Goal: Task Accomplishment & Management: Use online tool/utility

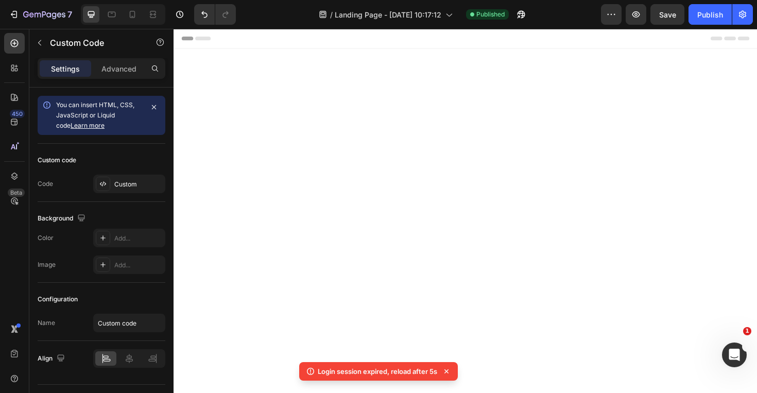
scroll to position [870, 0]
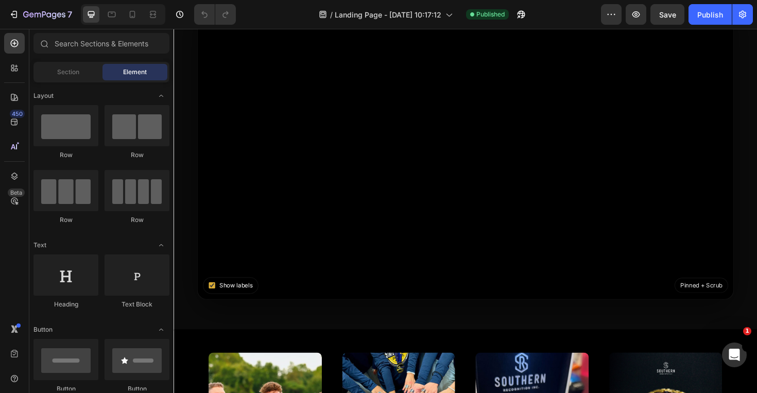
scroll to position [871, 0]
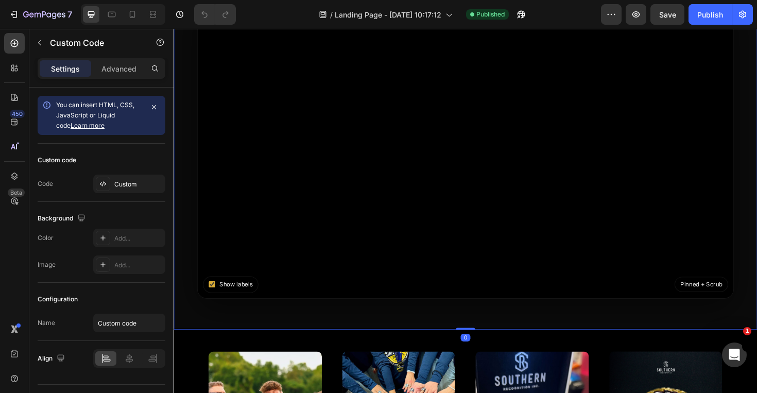
click at [422, 196] on video at bounding box center [482, 155] width 569 height 320
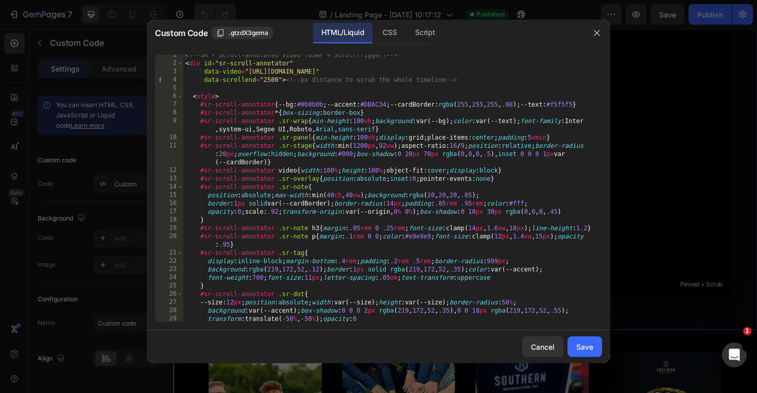
scroll to position [0, 0]
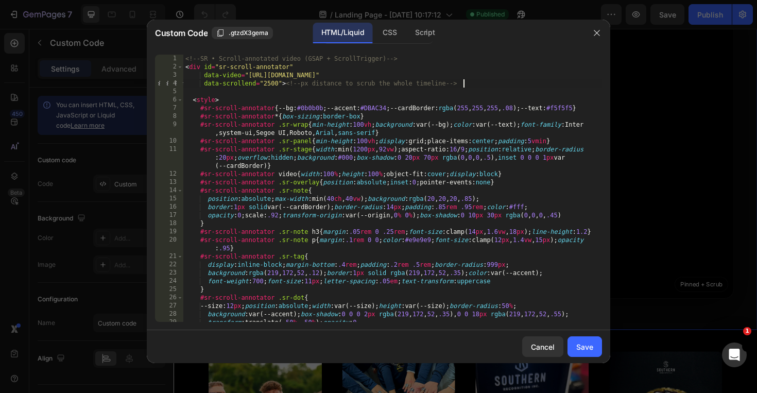
click at [500, 81] on div "<!-- SR • Scroll-annotated video (GSAP + ScrollTrigger) --> < div id = "sr-scro…" at bounding box center [392, 197] width 419 height 284
click at [493, 77] on div "<!-- SR • Scroll-annotated video (GSAP + ScrollTrigger) --> < div id = "sr-scro…" at bounding box center [392, 197] width 419 height 284
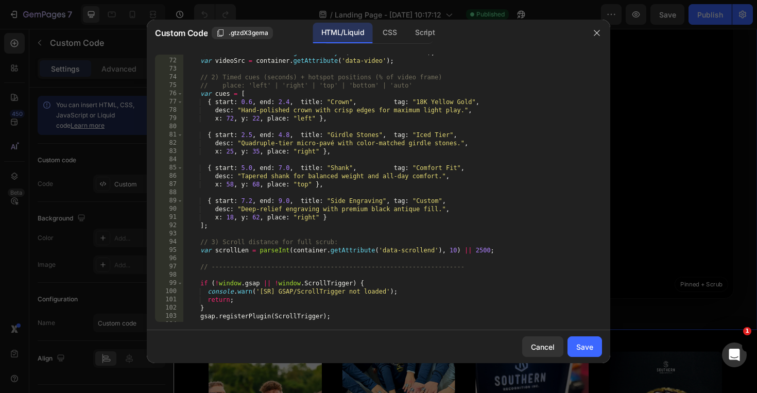
scroll to position [651, 0]
click at [472, 101] on div "var container = document . getElementById ( 'sr-scroll-annotator' ) ; var video…" at bounding box center [392, 189] width 419 height 284
drag, startPoint x: 244, startPoint y: 109, endPoint x: 460, endPoint y: 112, distance: 216.4
click at [460, 112] on div "var container = document . getElementById ( 'sr-scroll-annotator' ) ; var video…" at bounding box center [392, 189] width 419 height 284
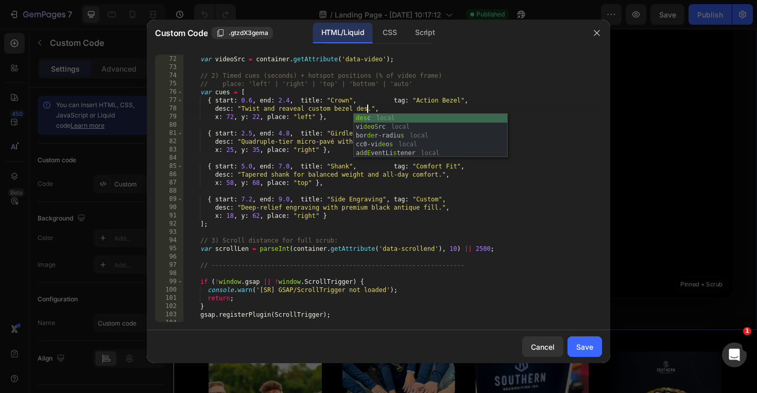
scroll to position [0, 16]
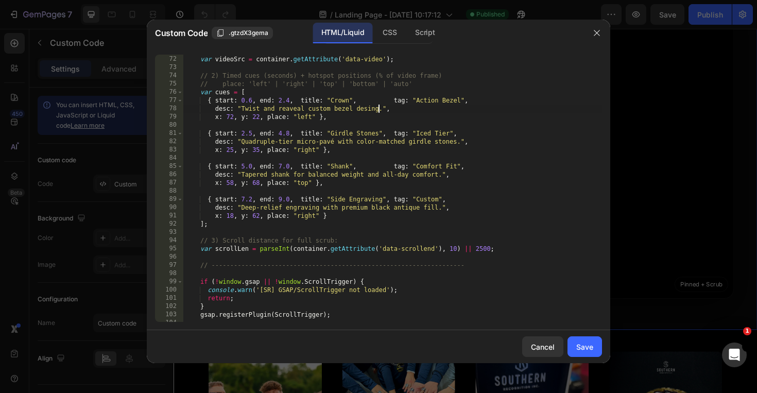
click at [349, 133] on div "var container = document . getElementById ( 'sr-scroll-annotator' ) ; var video…" at bounding box center [392, 189] width 419 height 284
click at [446, 131] on div "var container = document . getElementById ( 'sr-scroll-annotator' ) ; var video…" at bounding box center [392, 189] width 419 height 284
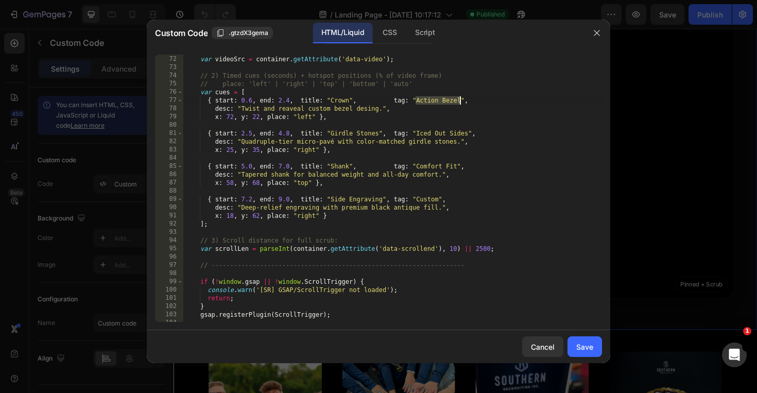
drag, startPoint x: 416, startPoint y: 100, endPoint x: 459, endPoint y: 101, distance: 42.3
click at [459, 101] on div "var container = document . getElementById ( 'sr-scroll-annotator' ) ; var video…" at bounding box center [392, 189] width 419 height 284
click at [336, 103] on div "var container = document . getElementById ( 'sr-scroll-annotator' ) ; var video…" at bounding box center [392, 189] width 419 height 284
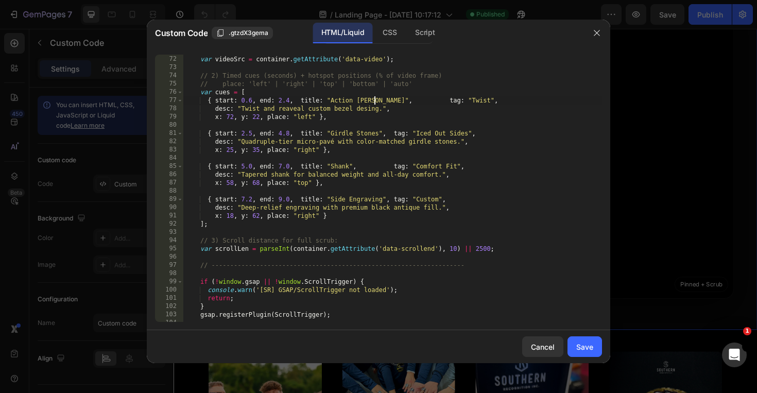
scroll to position [0, 15]
click at [395, 132] on div "var container = document . getElementById ( 'sr-scroll-annotator' ) ; var video…" at bounding box center [392, 189] width 419 height 284
click at [417, 100] on div "var container = document . getElementById ( 'sr-scroll-annotator' ) ; var video…" at bounding box center [392, 189] width 419 height 284
click at [378, 109] on div "var container = document . getElementById ( 'sr-scroll-annotator' ) ; var video…" at bounding box center [392, 189] width 419 height 284
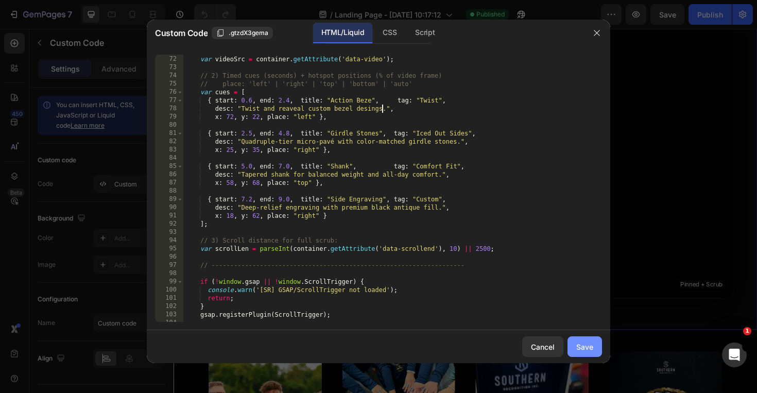
type textarea "desc: "Twist and reaveal custom bezel desings.","
click at [584, 347] on div "Save" at bounding box center [585, 347] width 17 height 11
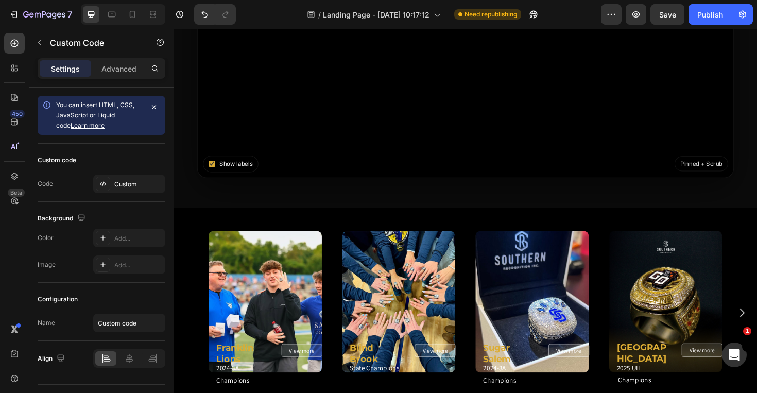
scroll to position [987, 0]
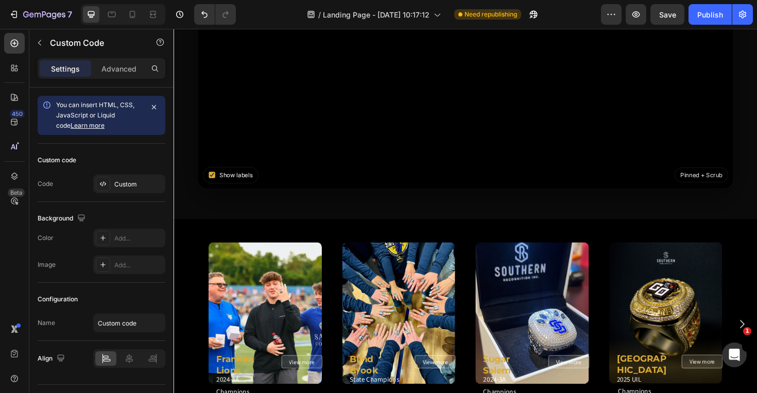
click at [310, 138] on video at bounding box center [482, 39] width 569 height 320
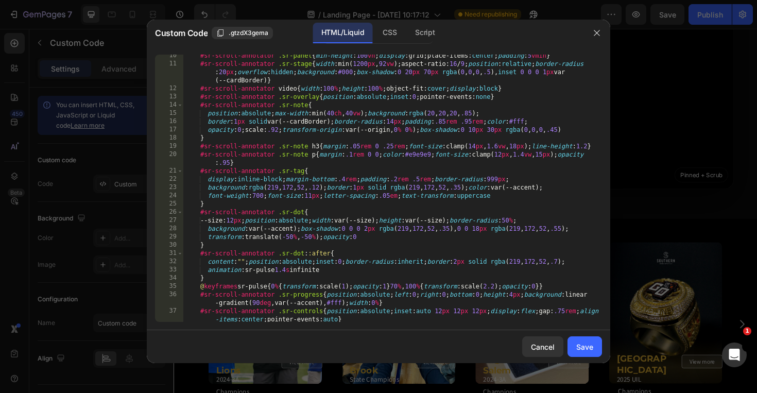
scroll to position [0, 0]
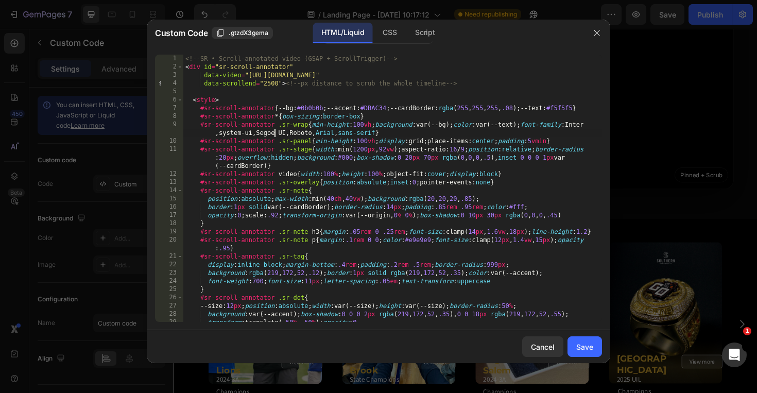
click at [274, 137] on div "<!-- SR • Scroll-annotated video (GSAP + ScrollTrigger) --> < div id = "sr-scro…" at bounding box center [392, 197] width 419 height 284
type textarea "</div>"
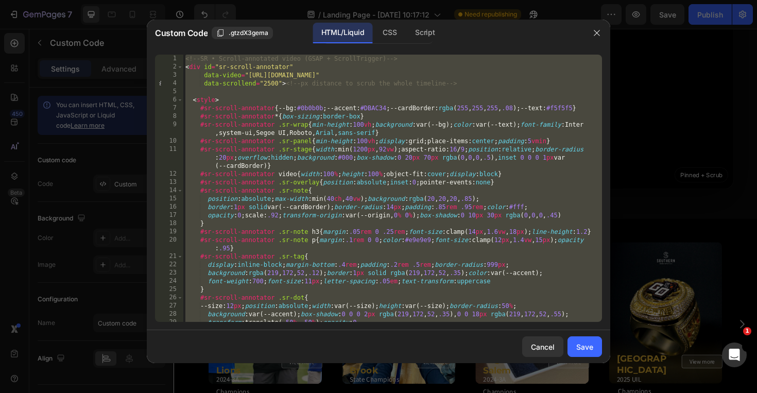
paste textarea
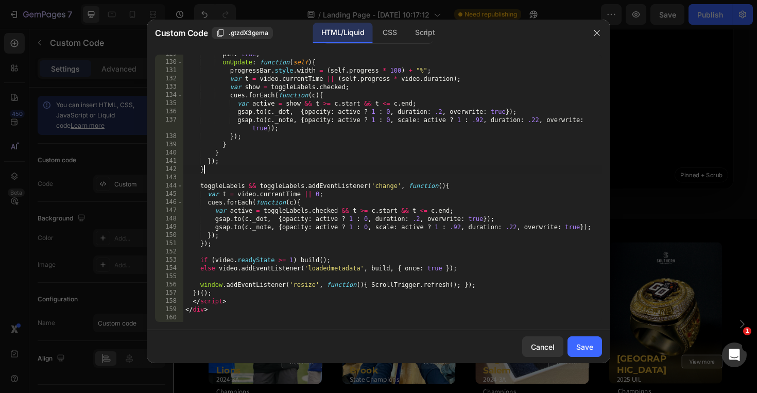
click at [322, 167] on div "pin : true , onUpdate : function ( self ) { progressBar . style . width = ( sel…" at bounding box center [392, 192] width 419 height 284
type textarea "}"
click at [583, 351] on div "Save" at bounding box center [585, 347] width 17 height 11
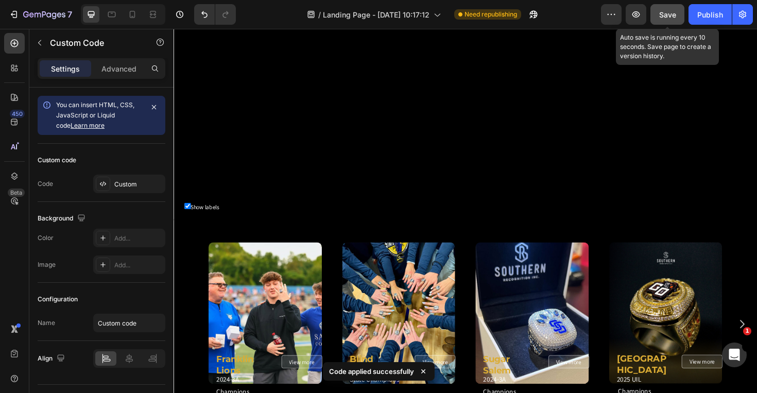
click at [662, 22] on button "Save" at bounding box center [668, 14] width 34 height 21
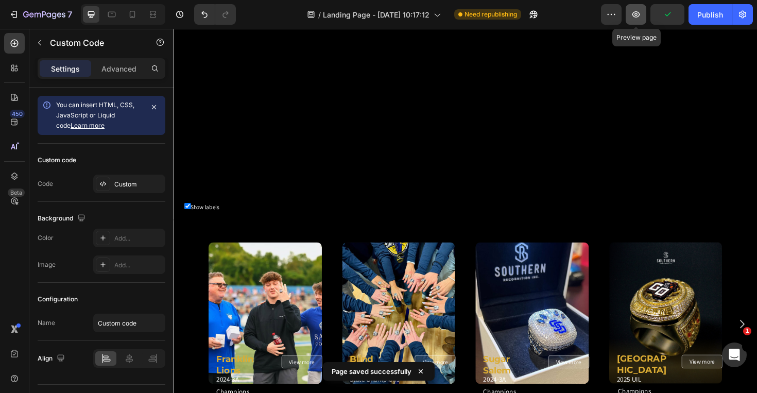
click at [631, 11] on button "button" at bounding box center [636, 14] width 21 height 21
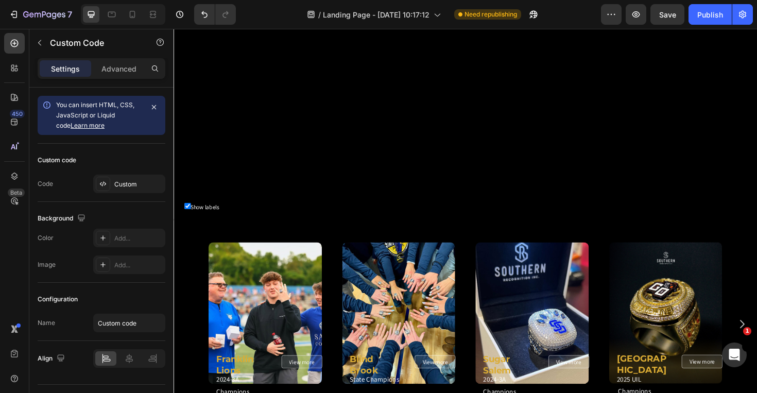
click at [320, 99] on video at bounding box center [483, 39] width 618 height 386
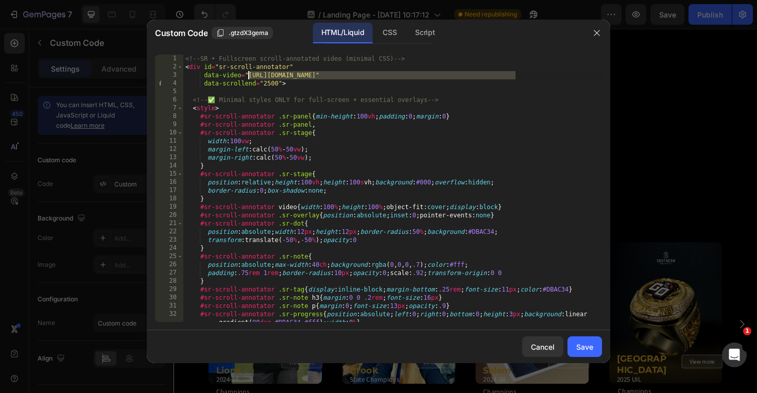
drag, startPoint x: 516, startPoint y: 73, endPoint x: 249, endPoint y: 77, distance: 266.9
click at [249, 77] on div "<!-- SR • Fullscreen scroll-annotated video (minimal CSS) --> < div id = "sr-sc…" at bounding box center [392, 201] width 419 height 292
paste textarea "cdn.shopify.com/videos/c/o/v/68e5c486c4464ee28dcd4200c88f41b5"
type textarea "data-video="https://cdn.shopify.com/videos/c/o/v/68e5c486c4464ee28dcd4200c88f41…"
click at [597, 357] on button "Save" at bounding box center [585, 346] width 35 height 21
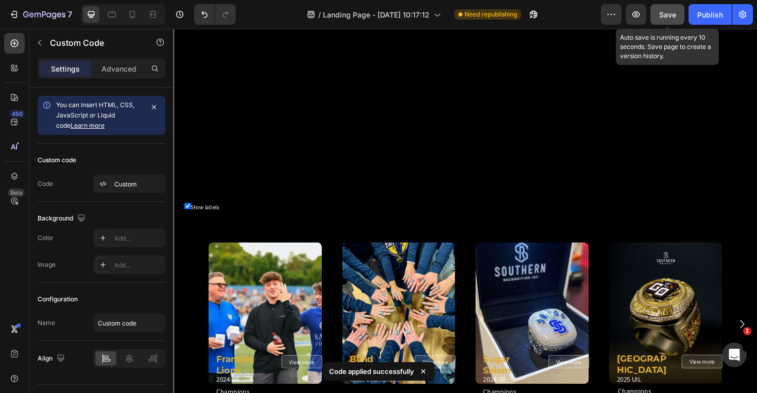
click at [663, 10] on span "Save" at bounding box center [667, 14] width 17 height 9
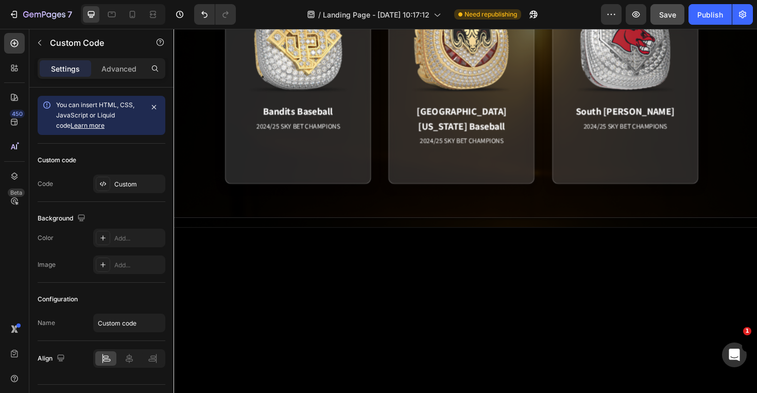
scroll to position [904, 0]
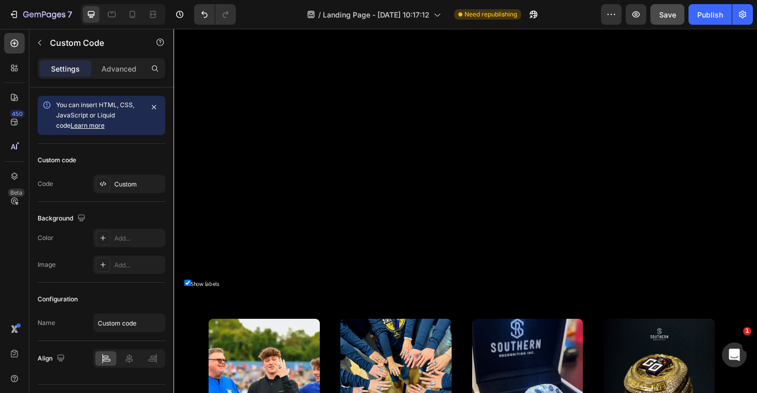
click at [387, 165] on video at bounding box center [483, 120] width 618 height 386
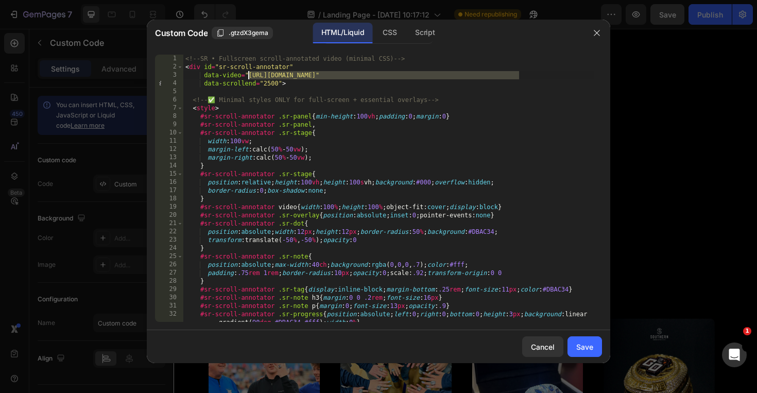
drag, startPoint x: 520, startPoint y: 78, endPoint x: 249, endPoint y: 78, distance: 271.0
click at [249, 78] on div "<!-- SR • Fullscreen scroll-annotated video (minimal CSS) --> < div id = "sr-sc…" at bounding box center [388, 201] width 411 height 292
paste textarea "7634472b65d541979dd6ba56e19dc5d1"
type textarea "data-video="https://cdn.shopify.com/videos/c/o/v/7634472b65d541979dd6ba56e19dc5…"
click at [587, 342] on div "Save" at bounding box center [585, 347] width 17 height 11
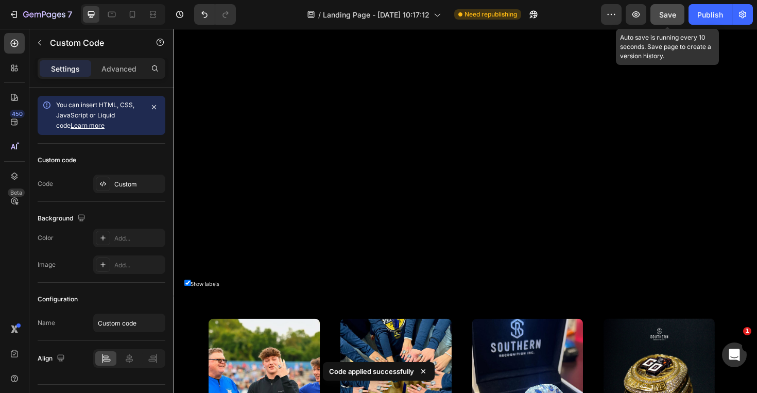
click at [672, 20] on button "Save" at bounding box center [668, 14] width 34 height 21
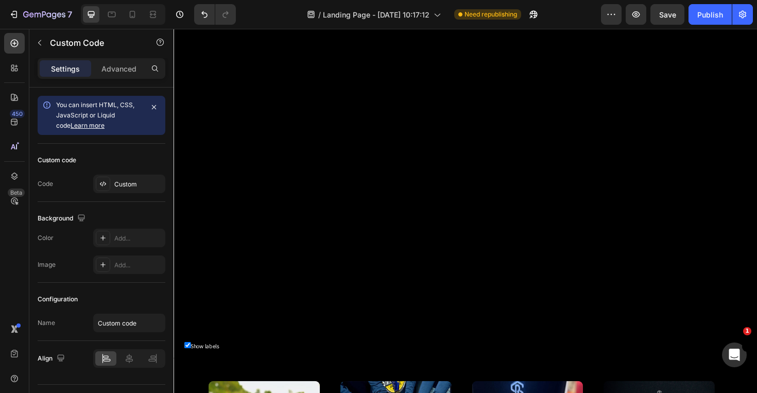
scroll to position [831, 0]
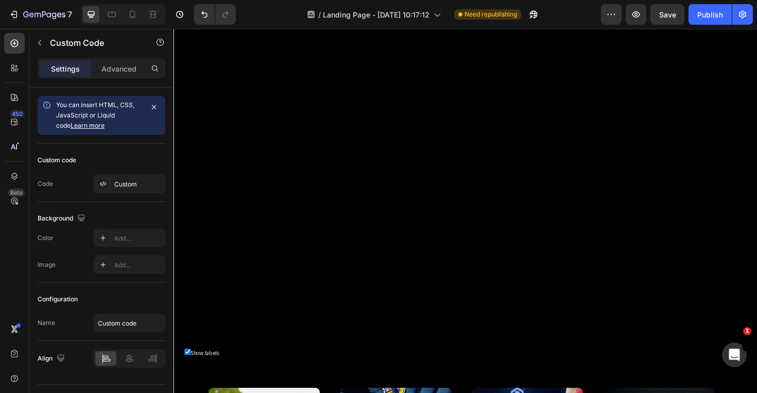
click at [579, 143] on video at bounding box center [483, 193] width 618 height 386
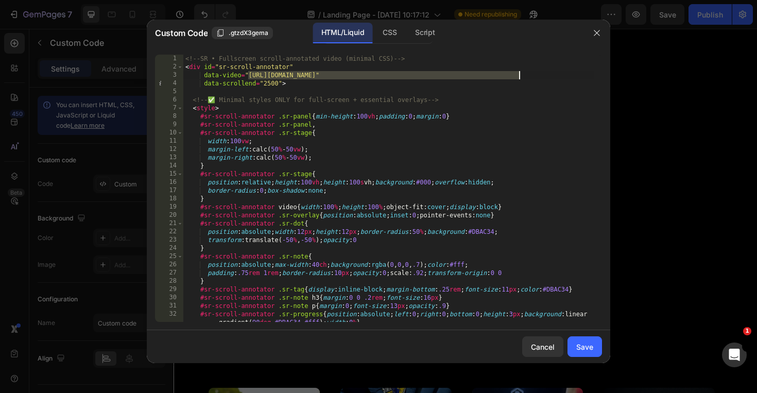
drag, startPoint x: 249, startPoint y: 77, endPoint x: 520, endPoint y: 78, distance: 271.0
click at [520, 78] on div "<!-- SR • Fullscreen scroll-annotated video (minimal CSS) --> < div id = "sr-sc…" at bounding box center [388, 201] width 411 height 292
paste textarea "aa2025db507b409989398789468026fc"
type textarea "data-video="https://cdn.shopify.com/videos/c/o/v/aa2025db507b409989398789468026…"
click at [589, 342] on div "Save" at bounding box center [585, 347] width 17 height 11
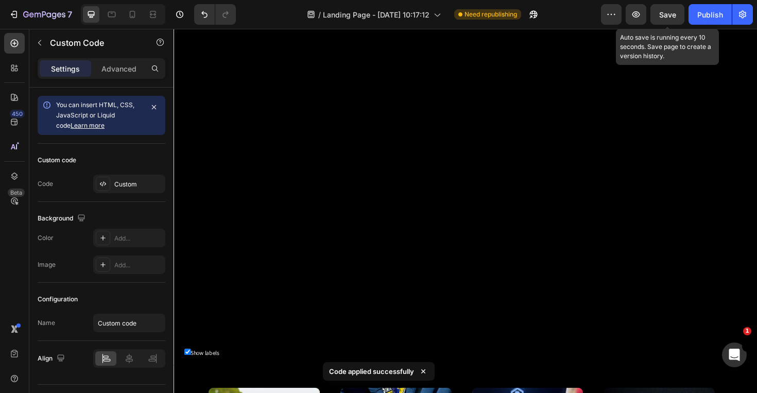
click at [666, 15] on span "Save" at bounding box center [667, 14] width 17 height 9
